Goal: Find specific page/section: Find specific page/section

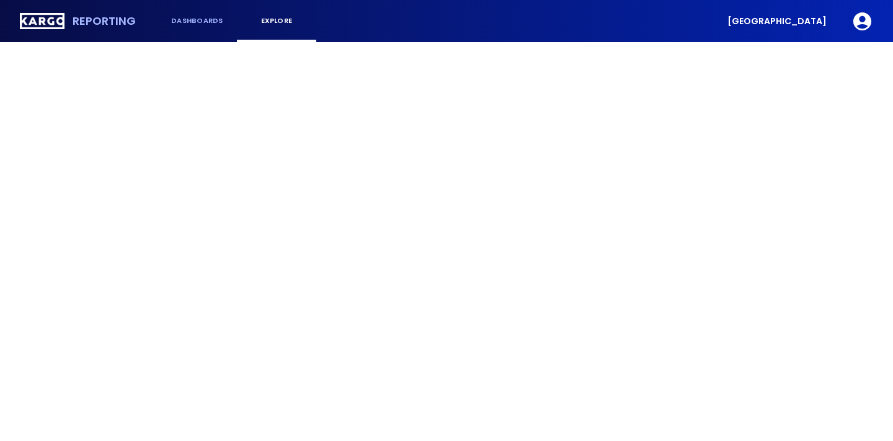
click at [784, 32] on div "[GEOGRAPHIC_DATA]" at bounding box center [777, 21] width 129 height 42
click at [781, 22] on span "[GEOGRAPHIC_DATA]" at bounding box center [777, 21] width 99 height 9
click at [857, 19] on icon "button" at bounding box center [863, 21] width 18 height 18
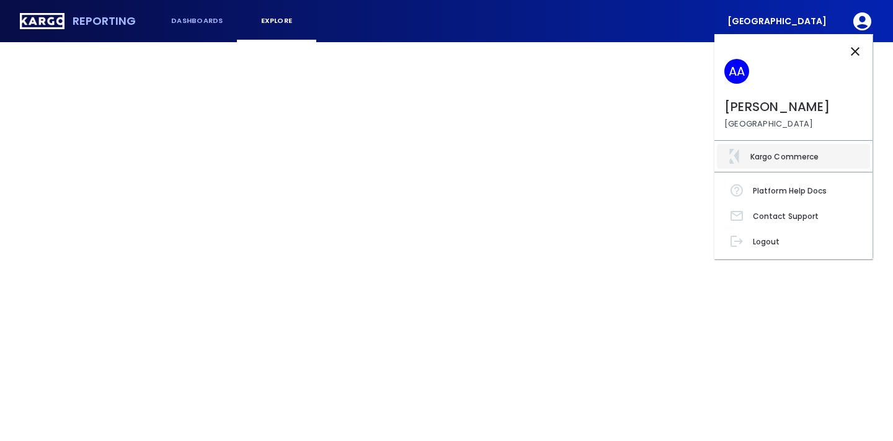
click at [759, 157] on p "Kargo Commerce" at bounding box center [785, 156] width 68 height 9
click at [679, 236] on div at bounding box center [446, 220] width 893 height 441
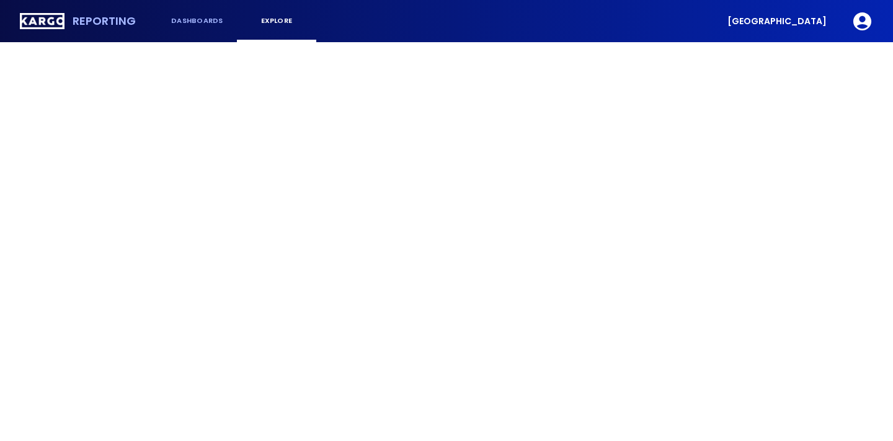
click at [866, 22] on icon "button" at bounding box center [863, 21] width 18 height 18
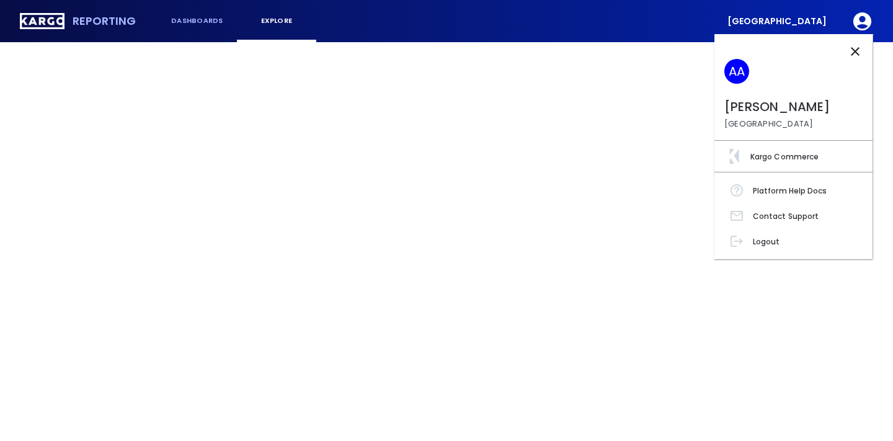
click at [403, 293] on div at bounding box center [446, 220] width 893 height 441
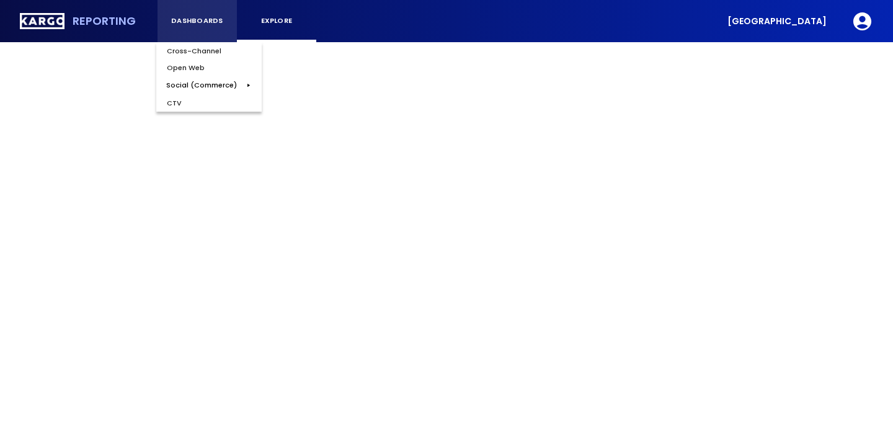
click at [195, 24] on div "dashboards" at bounding box center [198, 21] width 60 height 8
click at [193, 61] on div "Open Web" at bounding box center [185, 68] width 58 height 17
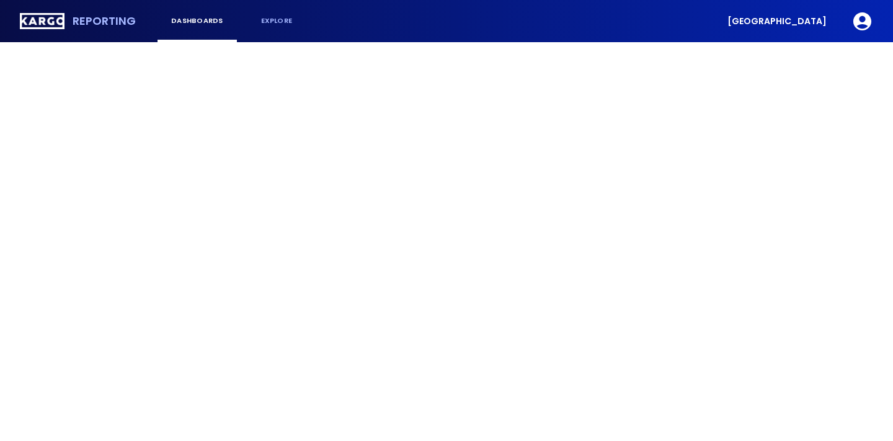
click at [786, 24] on span "[GEOGRAPHIC_DATA]" at bounding box center [777, 21] width 99 height 9
click at [854, 23] on icon "button" at bounding box center [863, 21] width 18 height 18
